Goal: Information Seeking & Learning: Learn about a topic

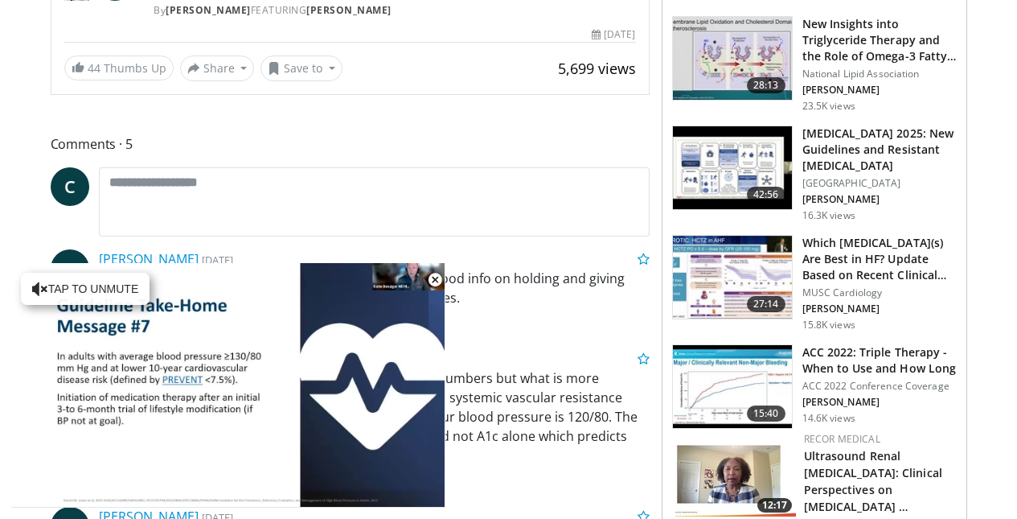
scroll to position [482, 0]
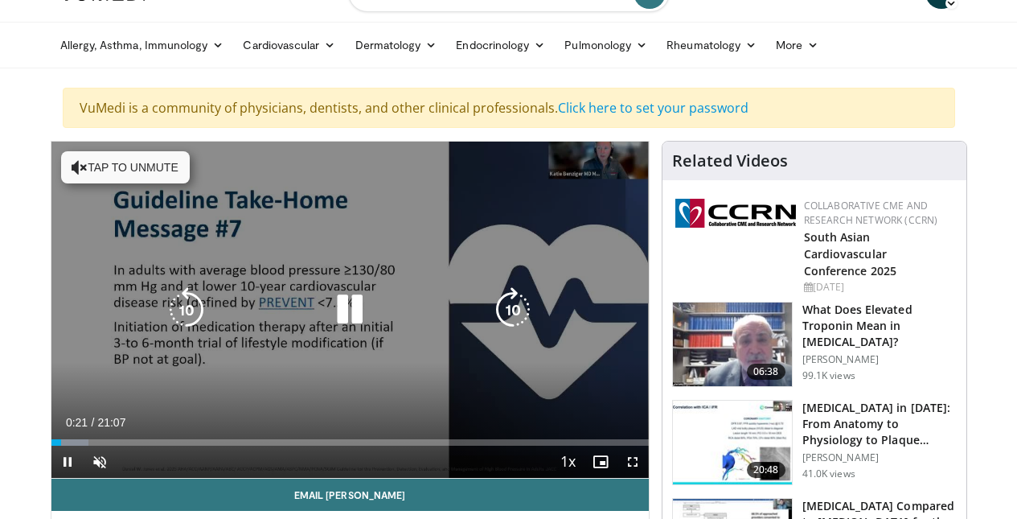
scroll to position [0, 0]
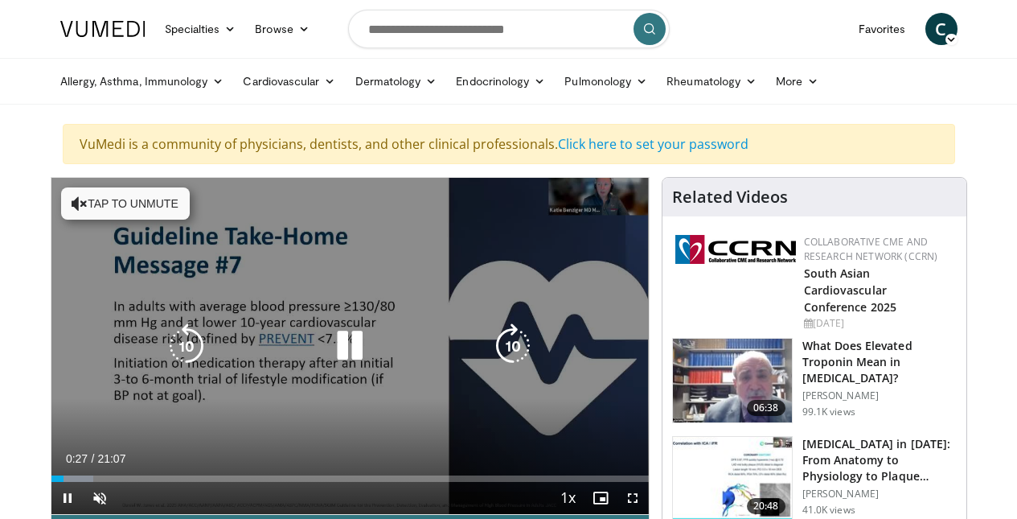
click at [124, 207] on button "Tap to unmute" at bounding box center [125, 203] width 129 height 32
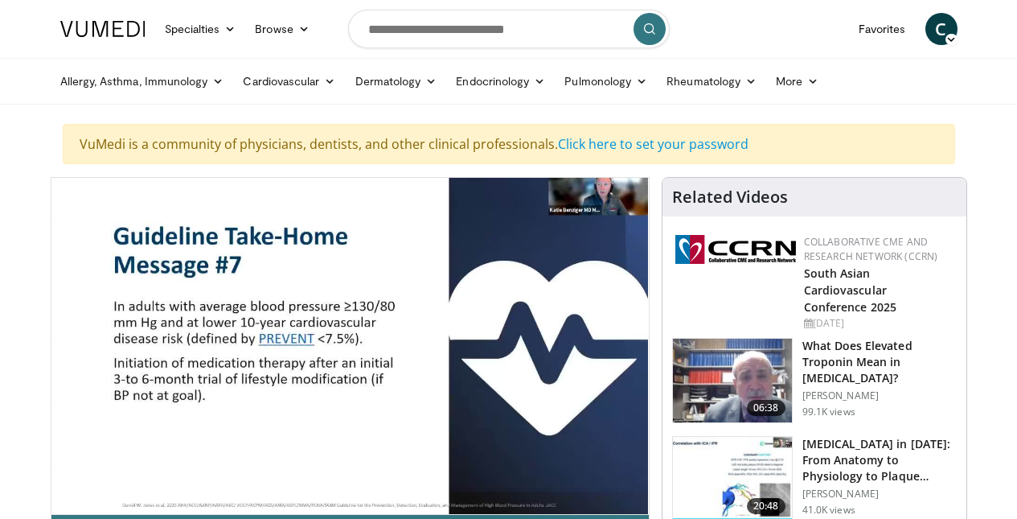
drag, startPoint x: 629, startPoint y: 314, endPoint x: 932, endPoint y: 107, distance: 366.9
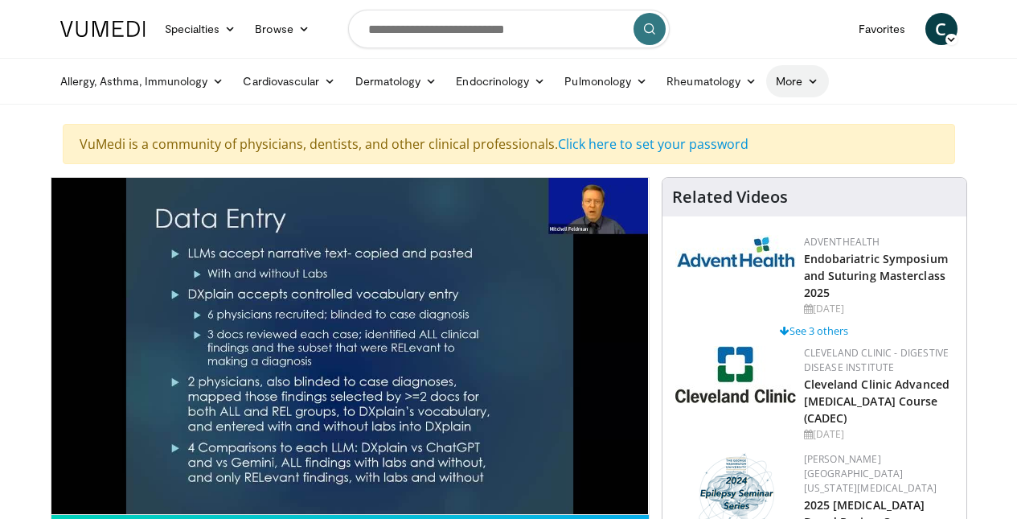
click at [766, 81] on link "More" at bounding box center [797, 81] width 62 height 32
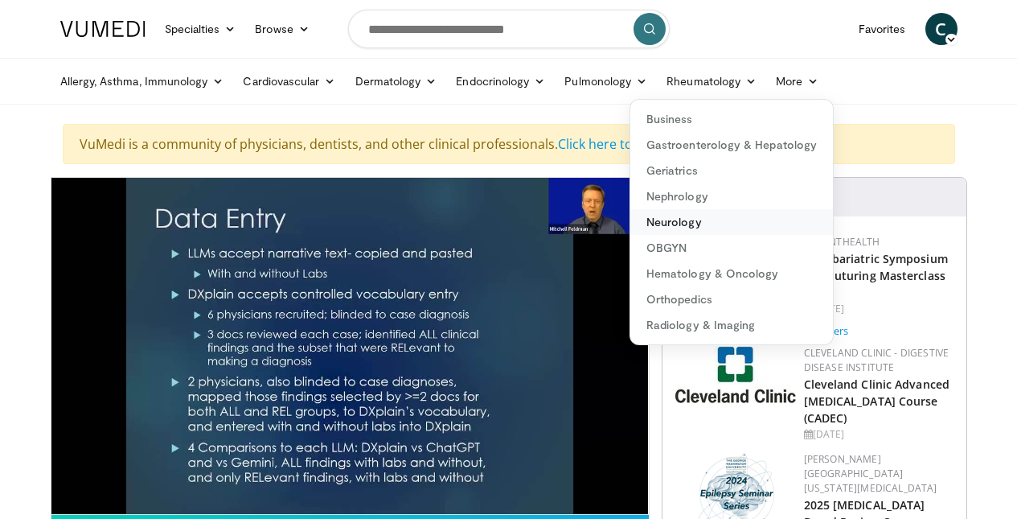
click at [640, 221] on link "Neurology" at bounding box center [731, 222] width 203 height 26
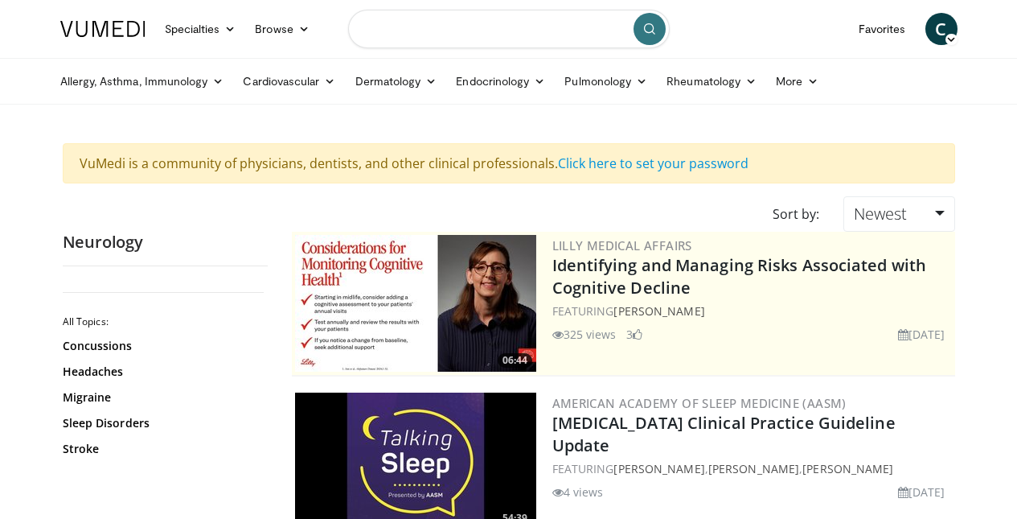
click at [492, 34] on input "Search topics, interventions" at bounding box center [509, 29] width 322 height 39
type input "**********"
click at [655, 27] on icon "submit" at bounding box center [649, 29] width 13 height 13
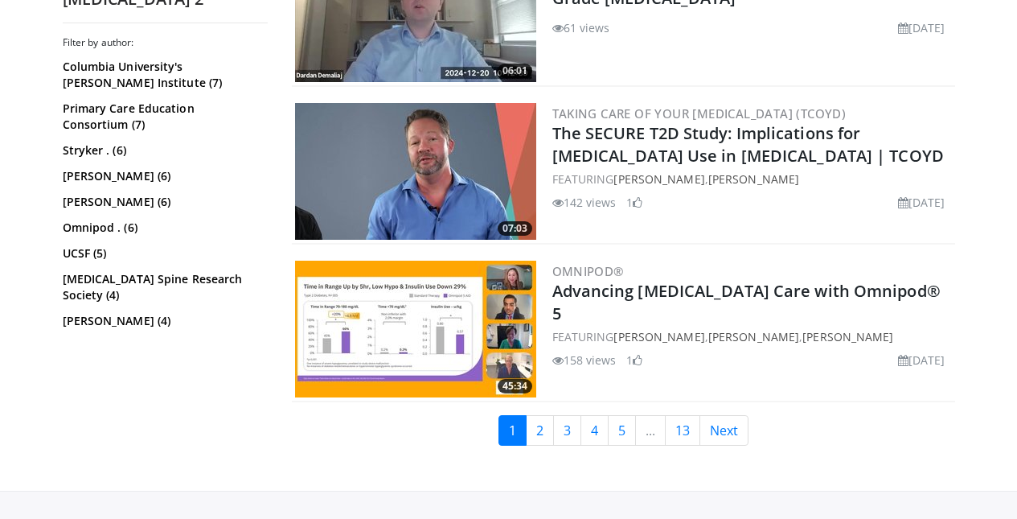
scroll to position [3940, 0]
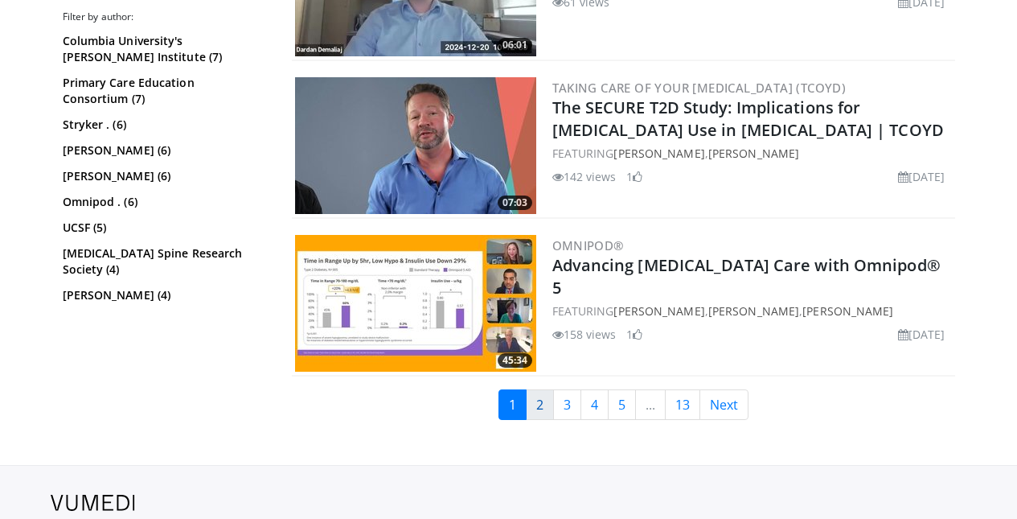
click at [545, 408] on link "2" at bounding box center [540, 404] width 28 height 31
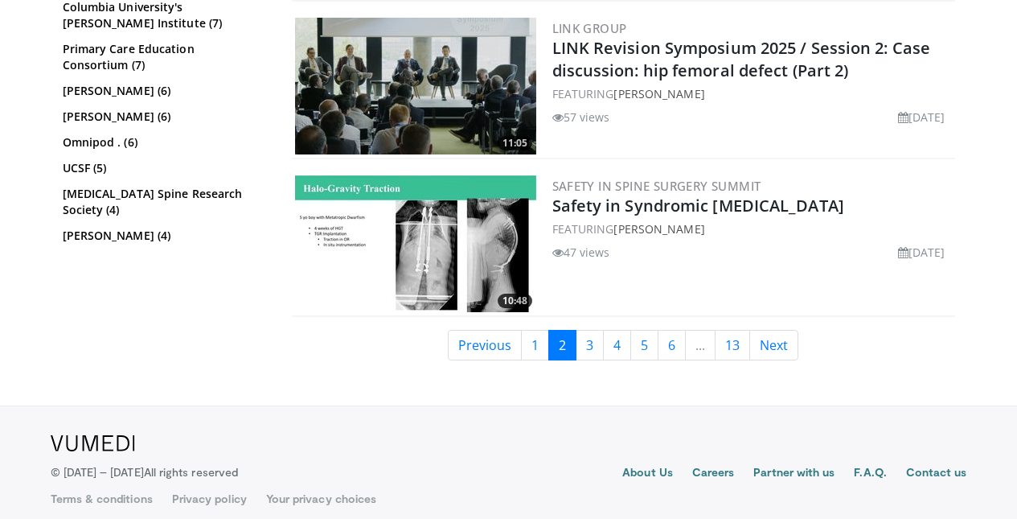
scroll to position [4013, 0]
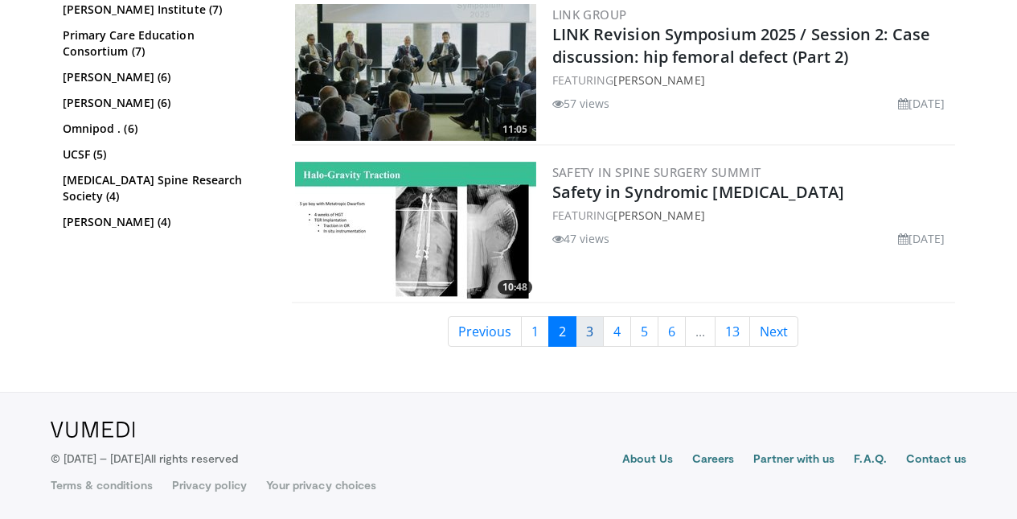
click at [604, 331] on link "3" at bounding box center [590, 331] width 28 height 31
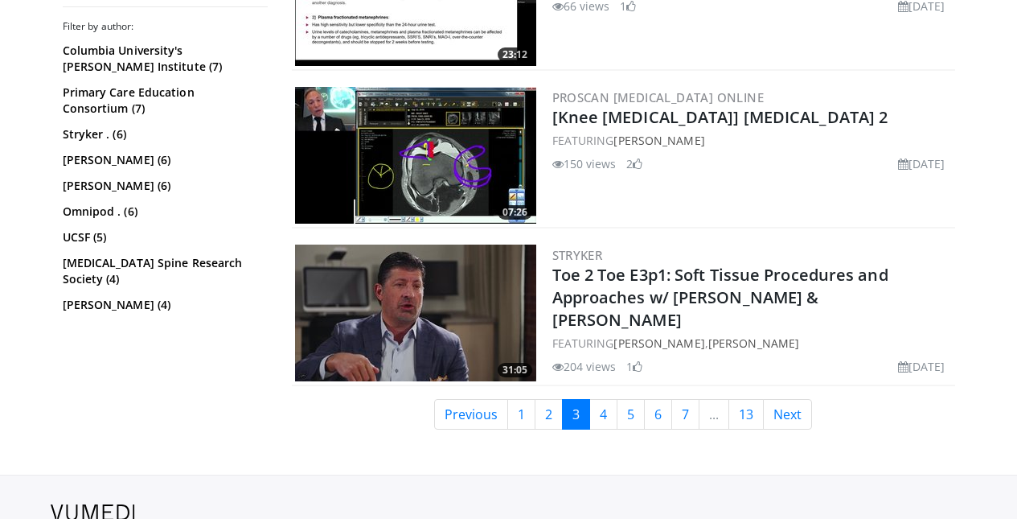
scroll to position [3779, 0]
